Goal: Find specific page/section: Find specific page/section

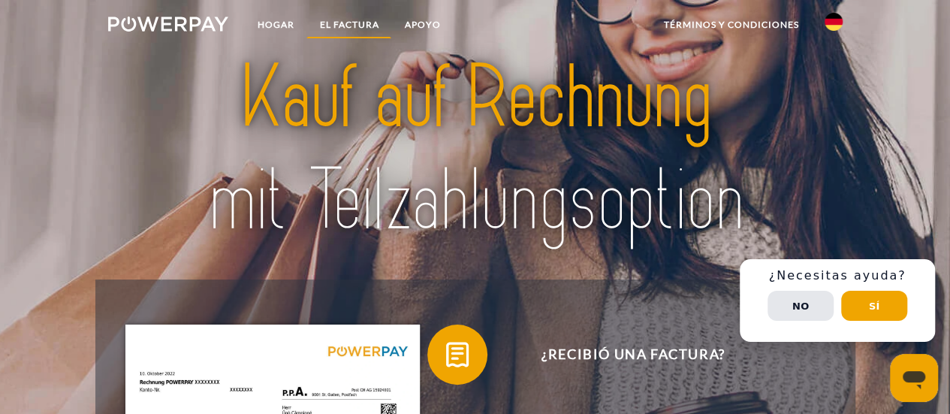
click at [329, 29] on font "EL FACTURA" at bounding box center [348, 24] width 59 height 11
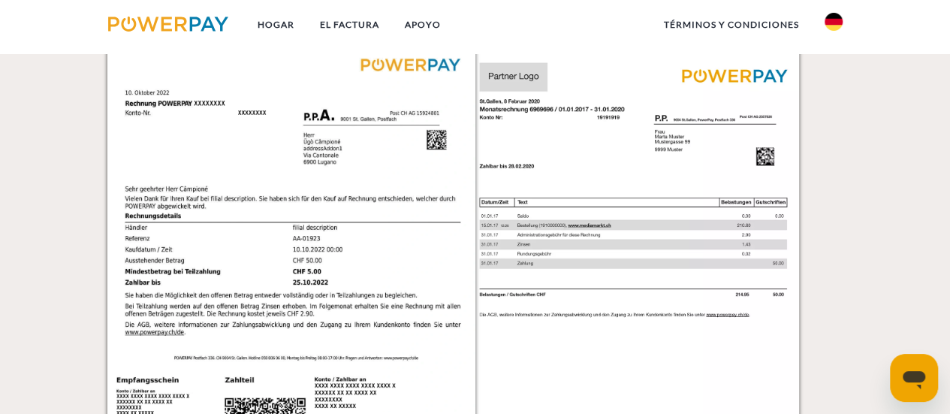
scroll to position [1218, 0]
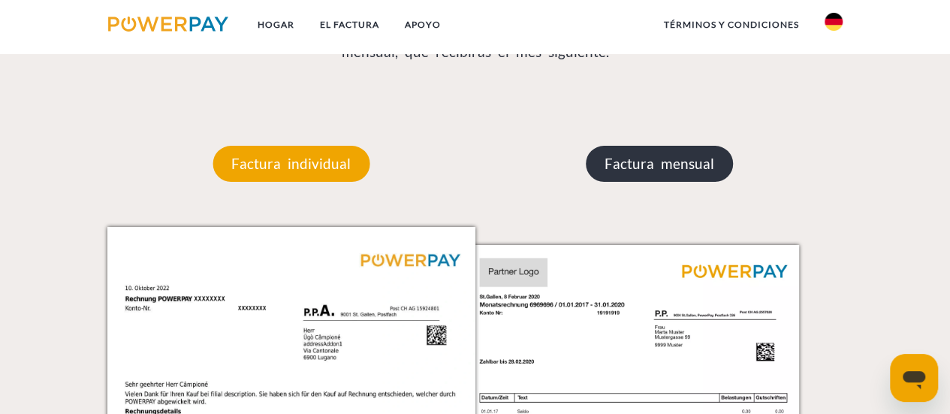
click at [657, 167] on font "Factura mensual" at bounding box center [659, 163] width 110 height 17
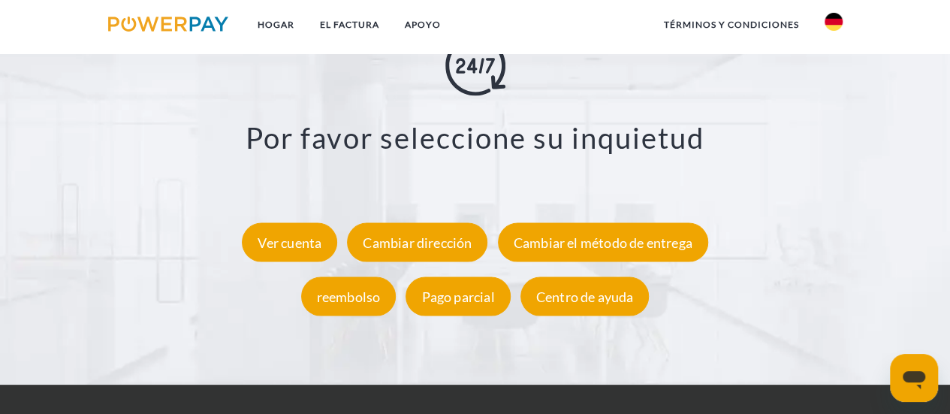
scroll to position [2551, 0]
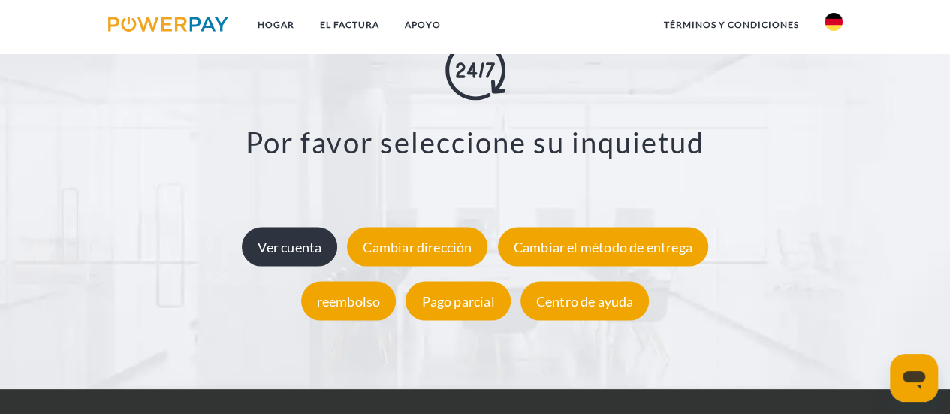
click at [294, 240] on div "Ver cuenta" at bounding box center [289, 247] width 95 height 39
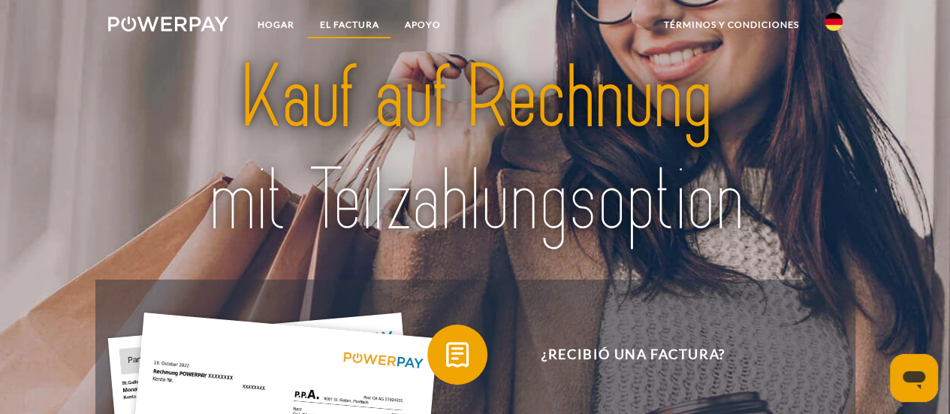
click at [336, 22] on font "EL FACTURA" at bounding box center [348, 24] width 59 height 11
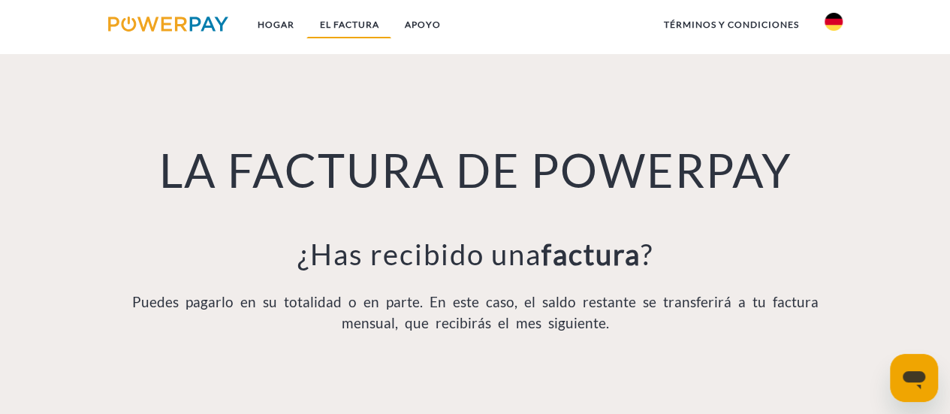
scroll to position [978, 0]
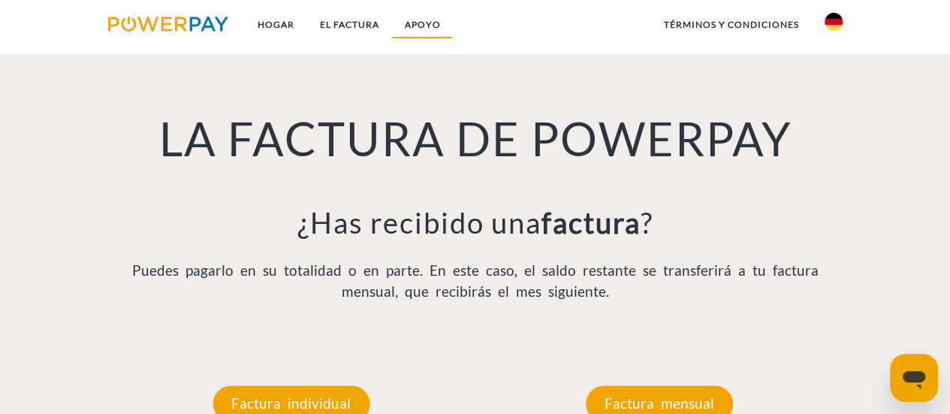
click at [427, 23] on font "APOYO" at bounding box center [422, 24] width 36 height 11
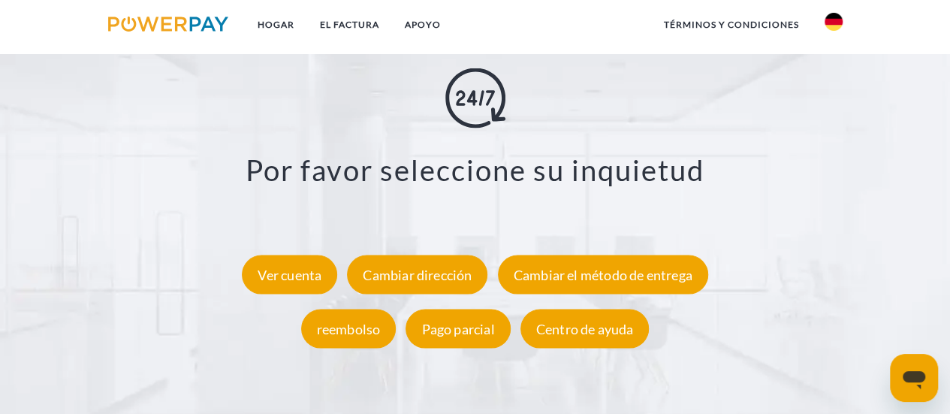
scroll to position [2540, 0]
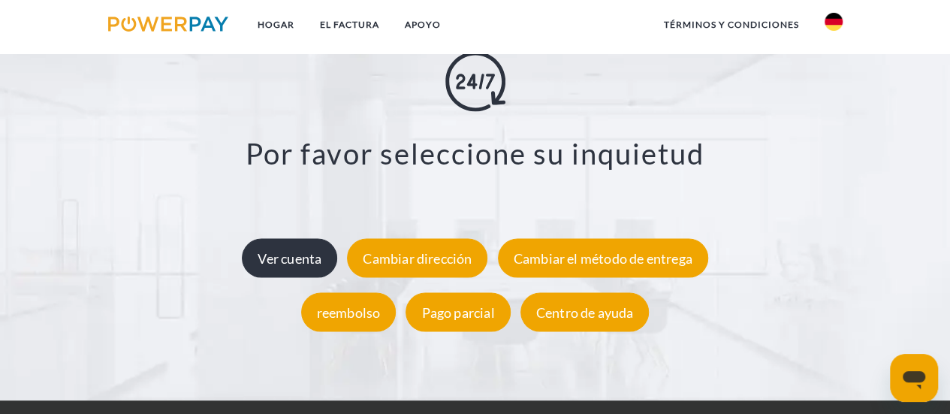
click at [279, 255] on font "Ver cuenta" at bounding box center [290, 258] width 64 height 17
